Goal: Check status: Check status

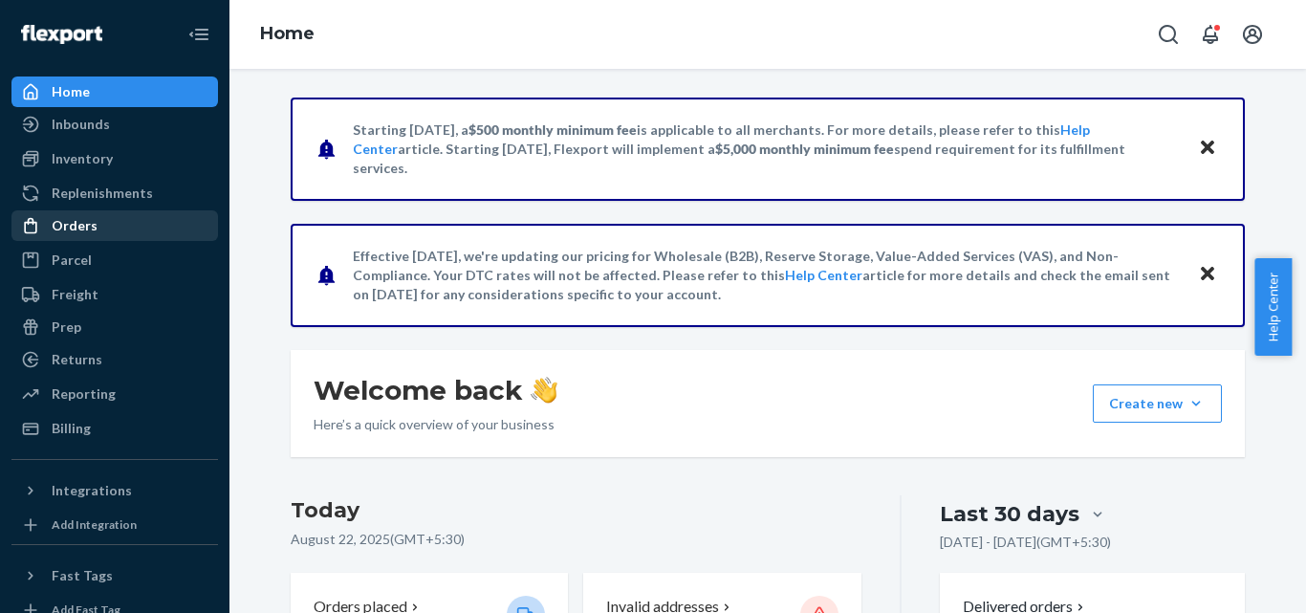
click at [84, 223] on div "Orders" at bounding box center [75, 225] width 46 height 19
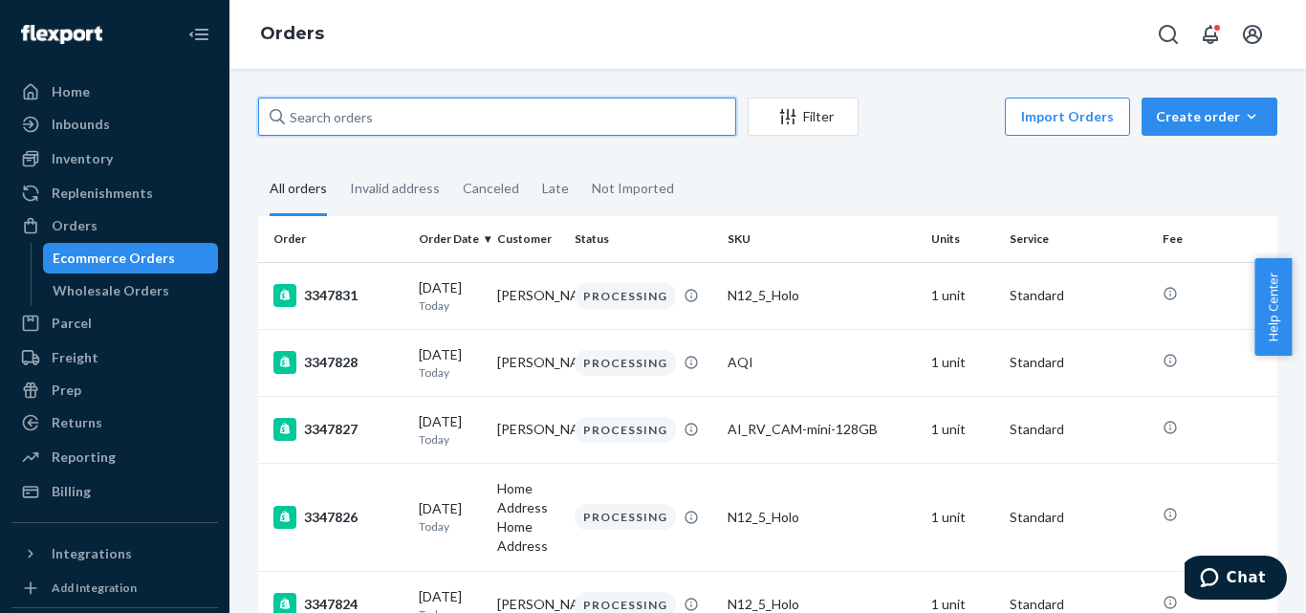
click at [384, 118] on input "text" at bounding box center [497, 116] width 478 height 38
paste input "444345"
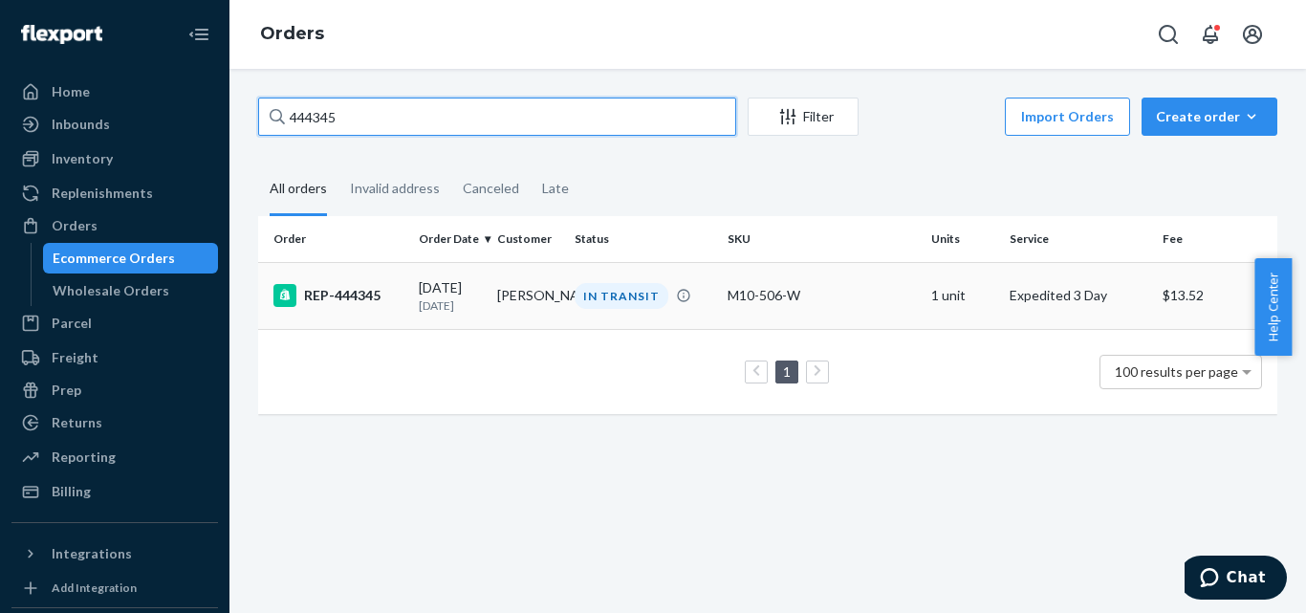
type input "444345"
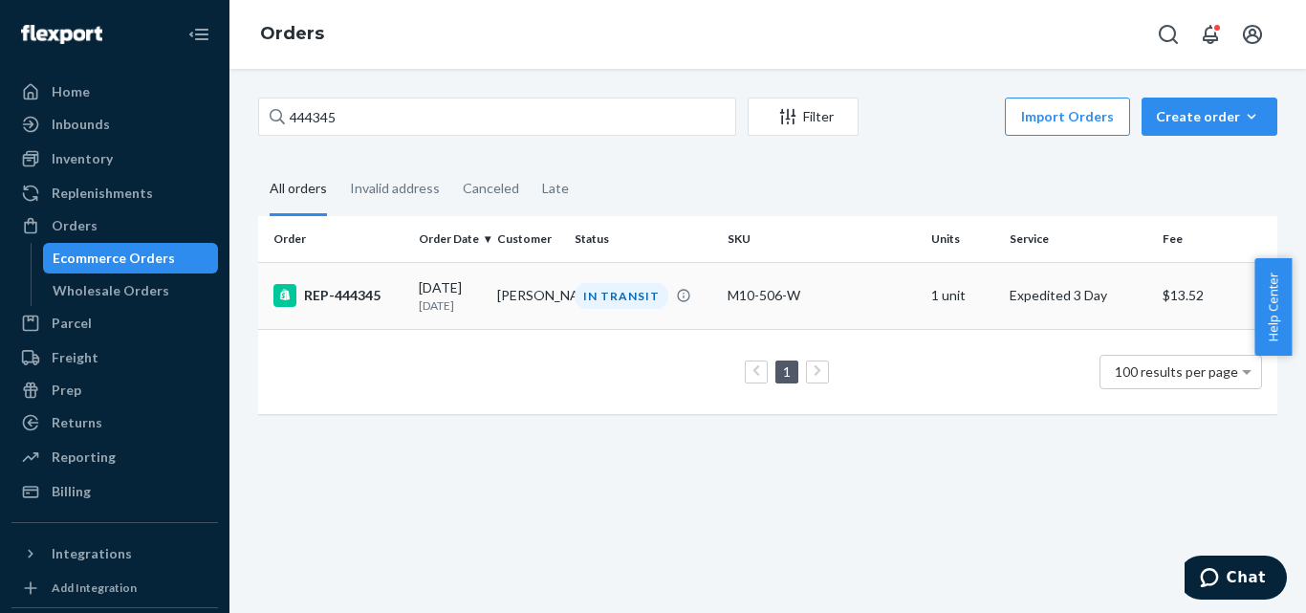
click at [354, 288] on div "REP-444345" at bounding box center [338, 295] width 130 height 23
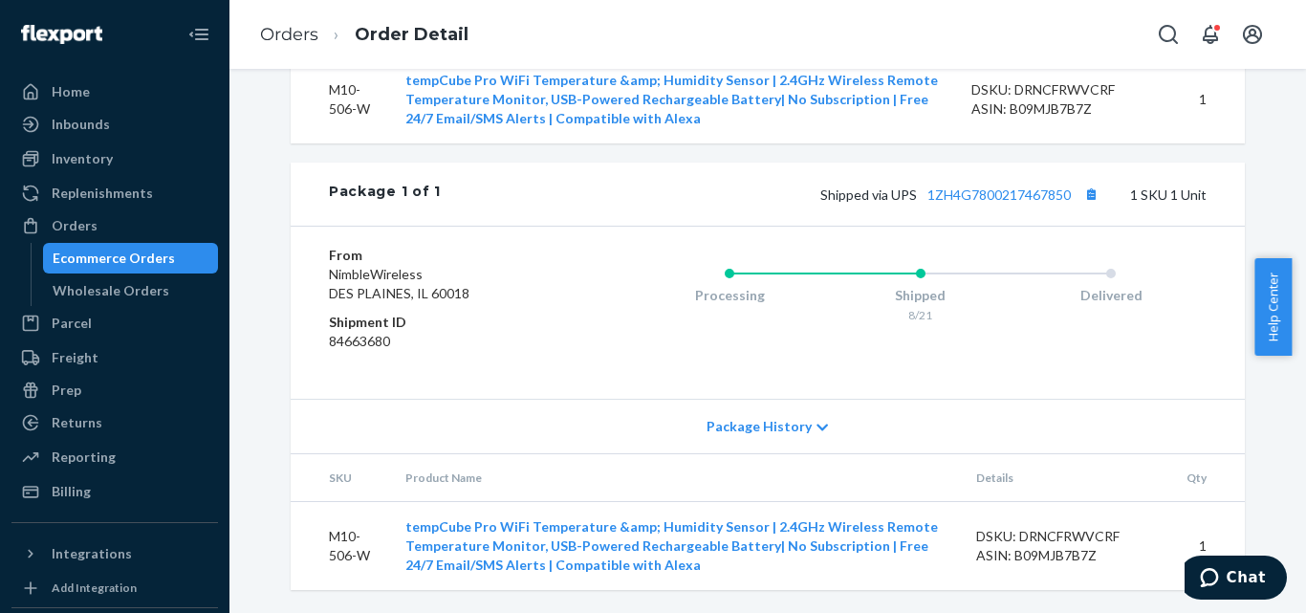
scroll to position [820, 0]
click at [826, 428] on div "Package History" at bounding box center [768, 426] width 954 height 54
click at [1083, 188] on button "Copy tracking number" at bounding box center [1090, 194] width 25 height 25
